Goal: Task Accomplishment & Management: Use online tool/utility

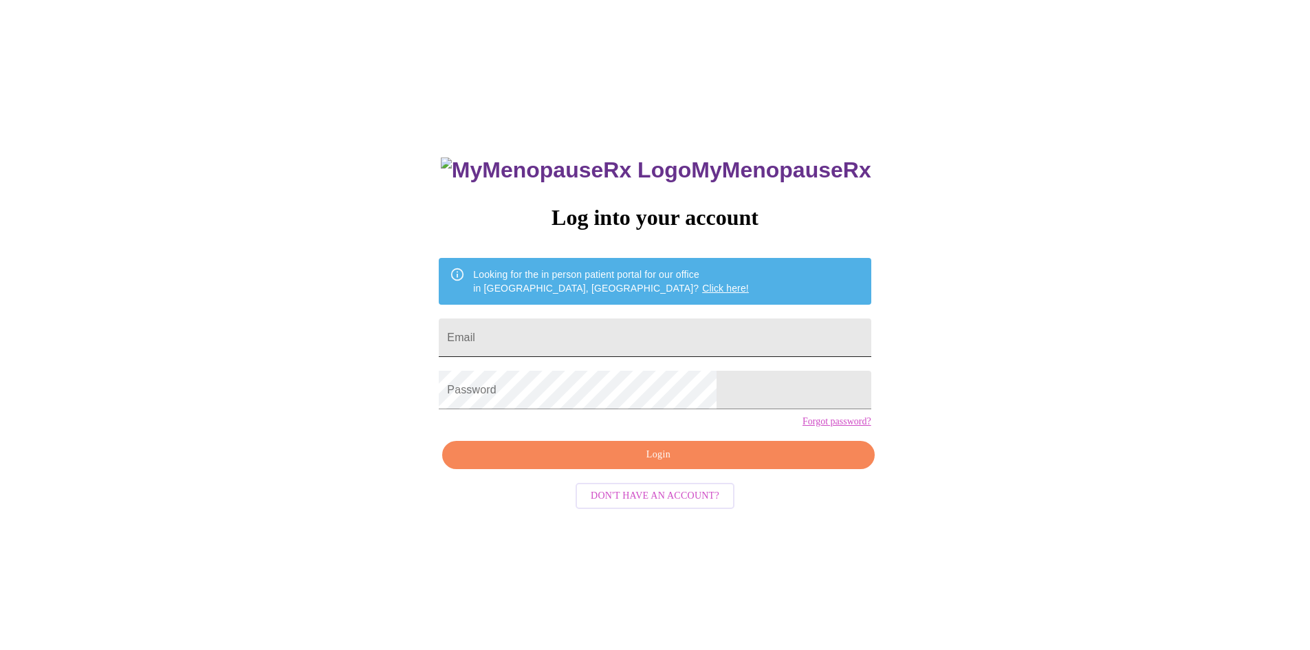
click at [703, 333] on input "Email" at bounding box center [655, 337] width 432 height 39
type input "Claudiagironda@hotmail.com"
click at [686, 463] on span "Login" at bounding box center [658, 454] width 400 height 17
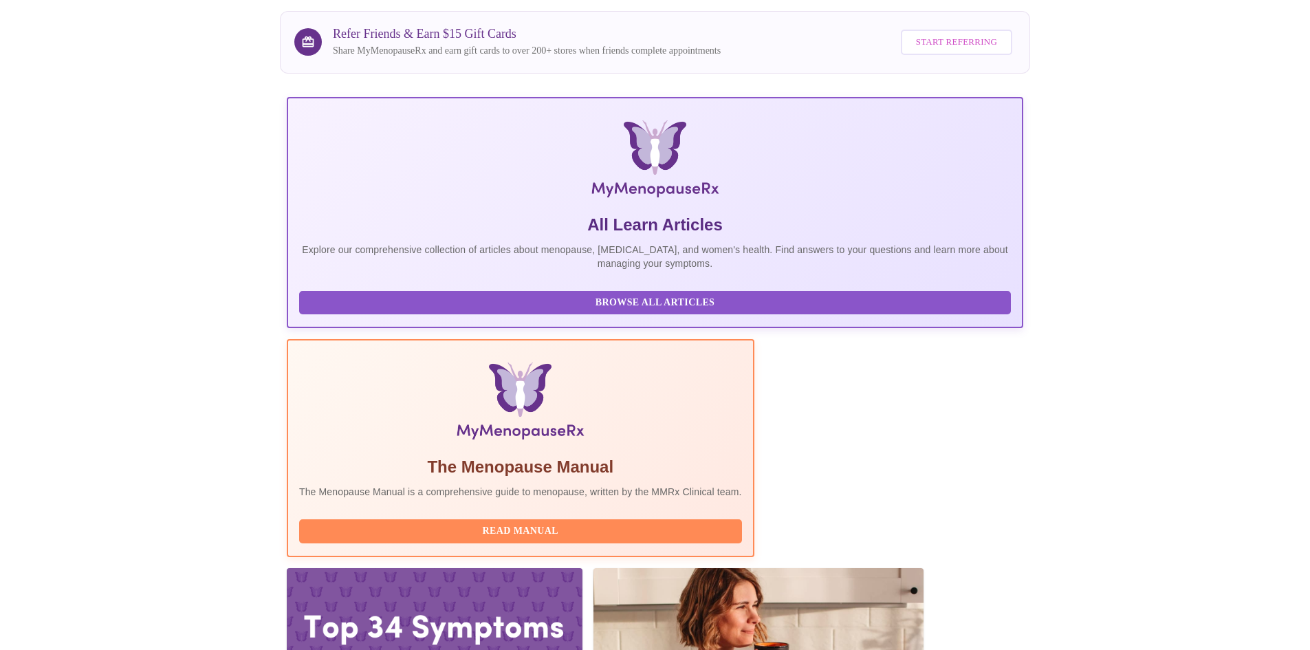
scroll to position [103, 0]
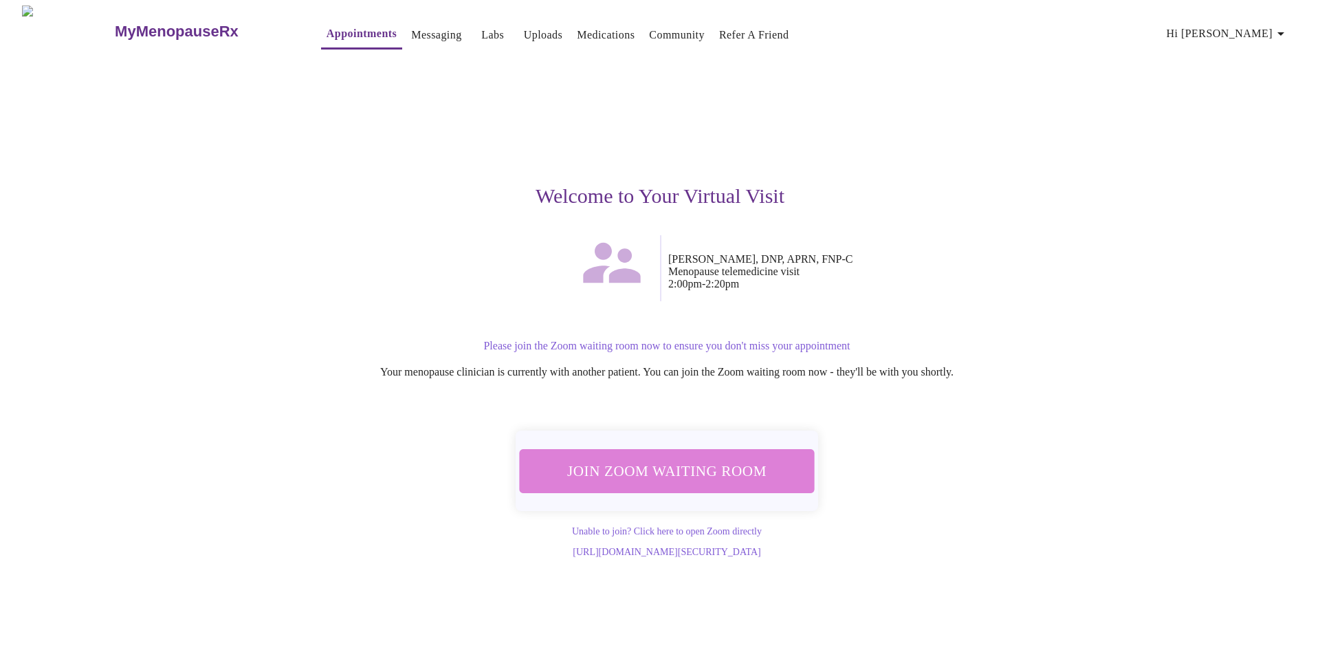
click at [719, 474] on span "Join Zoom Waiting Room" at bounding box center [667, 470] width 259 height 25
